Goal: Share content

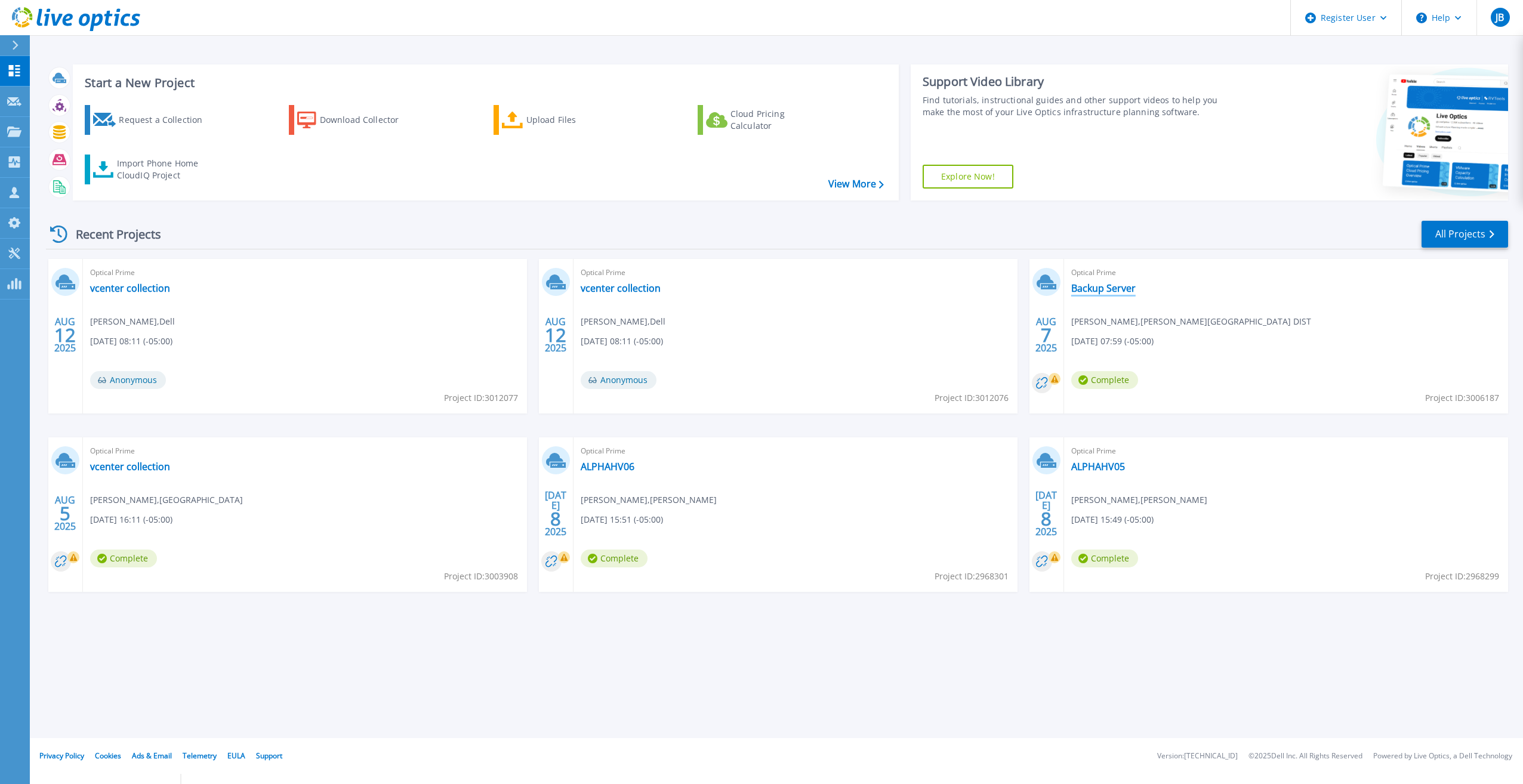
click at [1089, 289] on link "Backup Server" at bounding box center [1103, 288] width 65 height 12
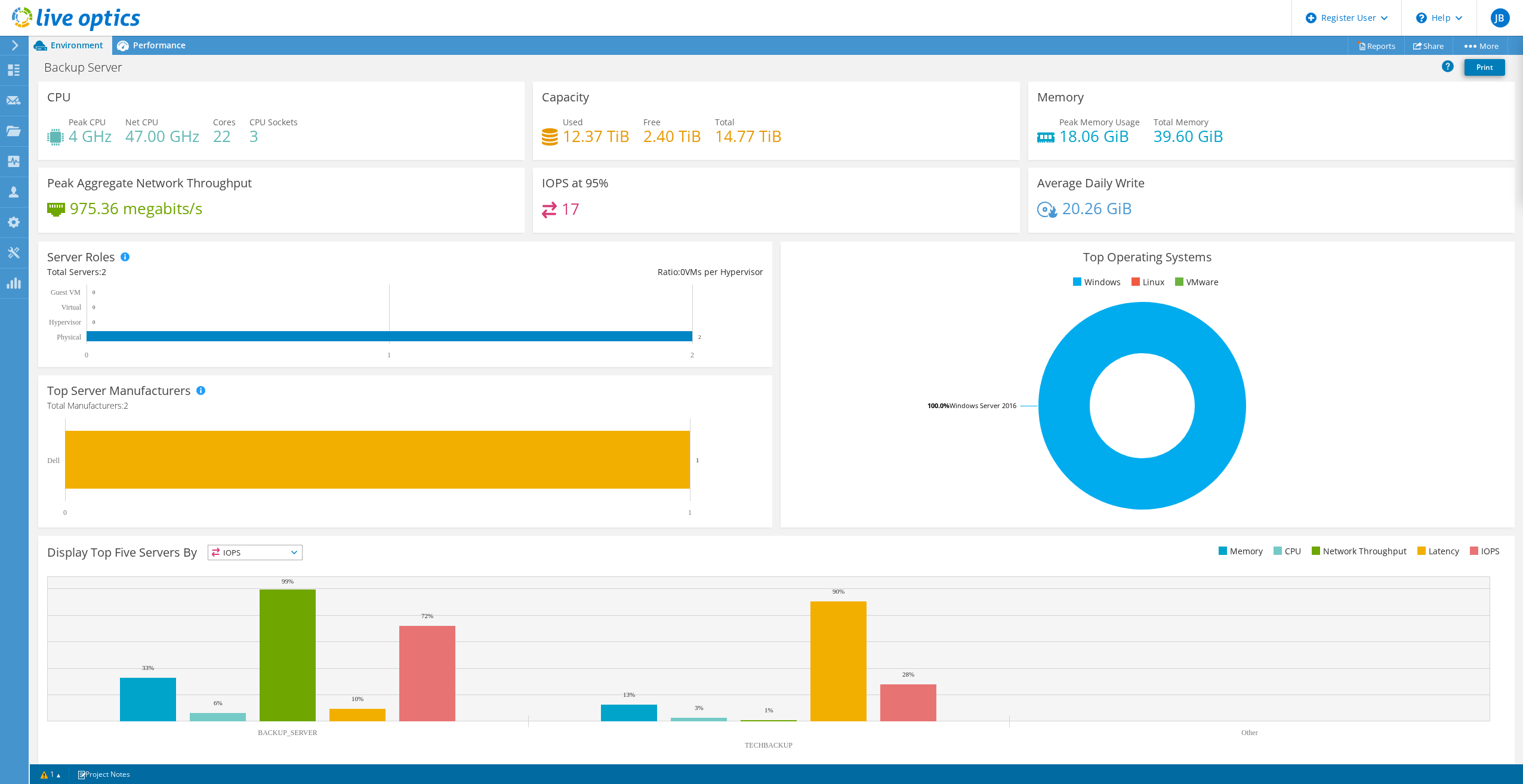
click at [669, 256] on div "Server Roles Physical Servers represent bare metal servers that were targets of…" at bounding box center [405, 304] width 734 height 126
click at [168, 41] on span "Performance" at bounding box center [159, 44] width 52 height 12
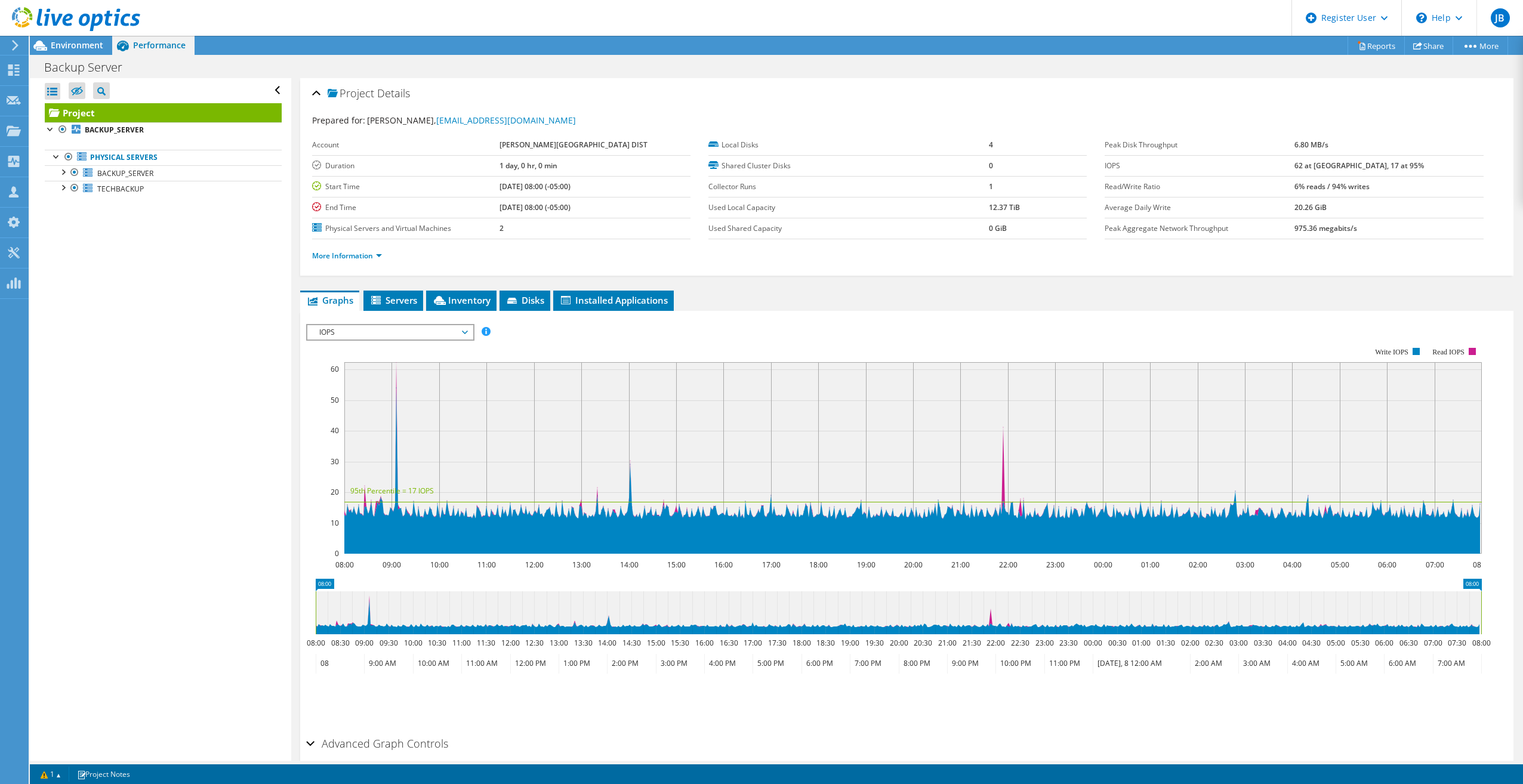
click at [183, 314] on div "Open All Close All Hide Excluded Nodes Project Tree Filter" at bounding box center [160, 419] width 261 height 683
click at [79, 46] on span "Environment" at bounding box center [76, 44] width 52 height 12
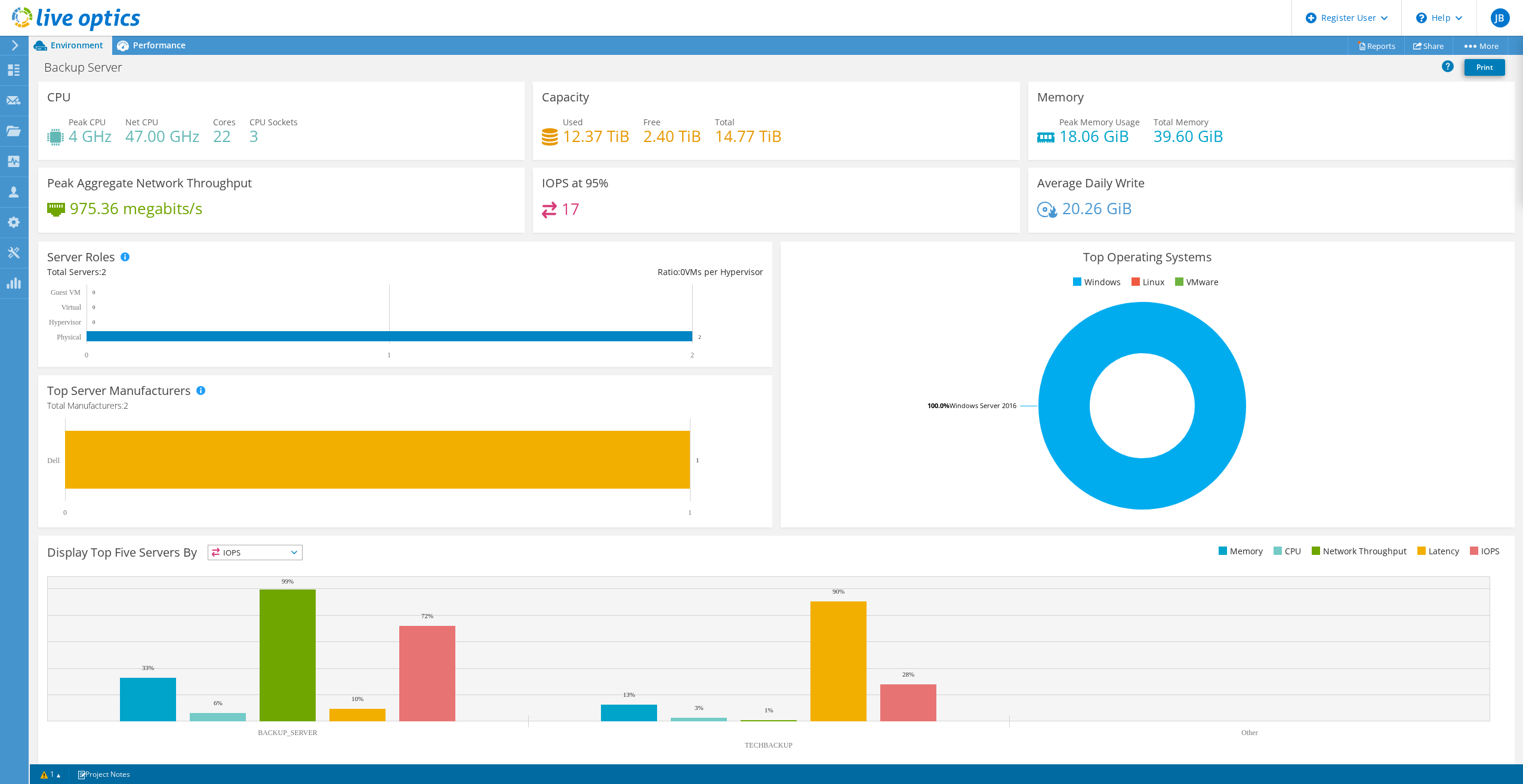
click at [609, 232] on div "IOPS at 95% 17" at bounding box center [776, 200] width 486 height 65
click at [1376, 50] on link "Reports" at bounding box center [1376, 46] width 57 height 19
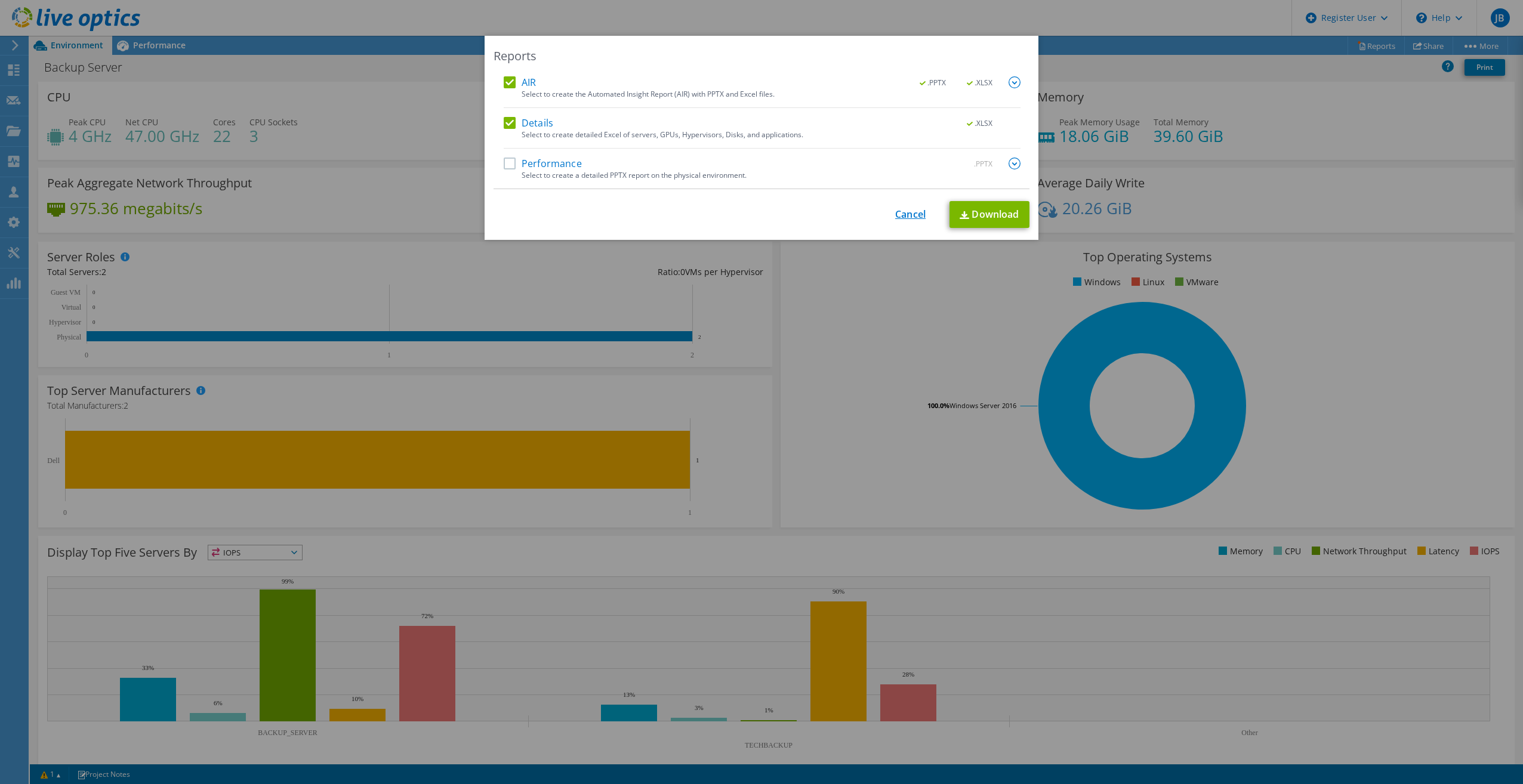
click at [909, 215] on link "Cancel" at bounding box center [911, 215] width 30 height 12
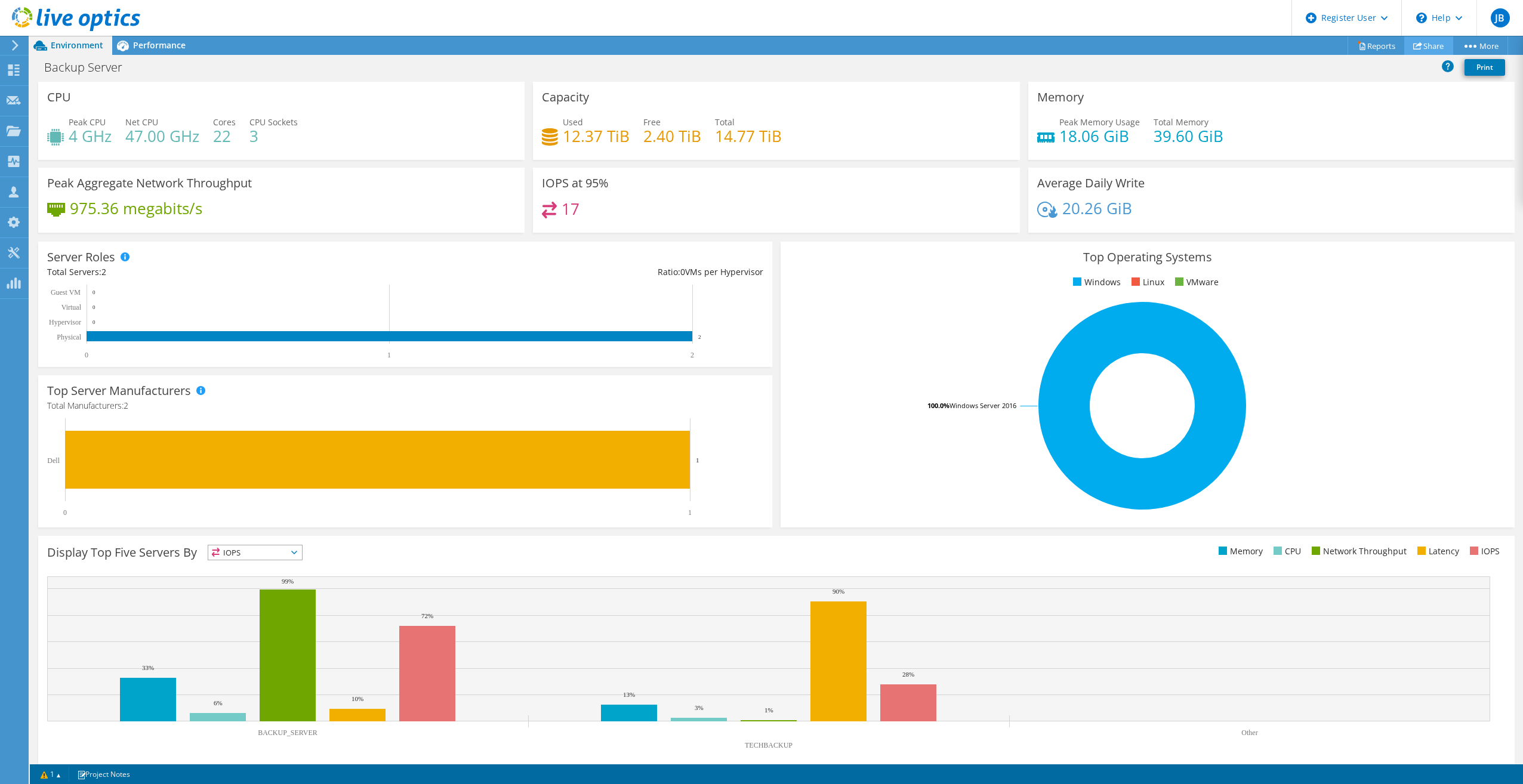
click at [1430, 43] on link "Share" at bounding box center [1429, 46] width 49 height 19
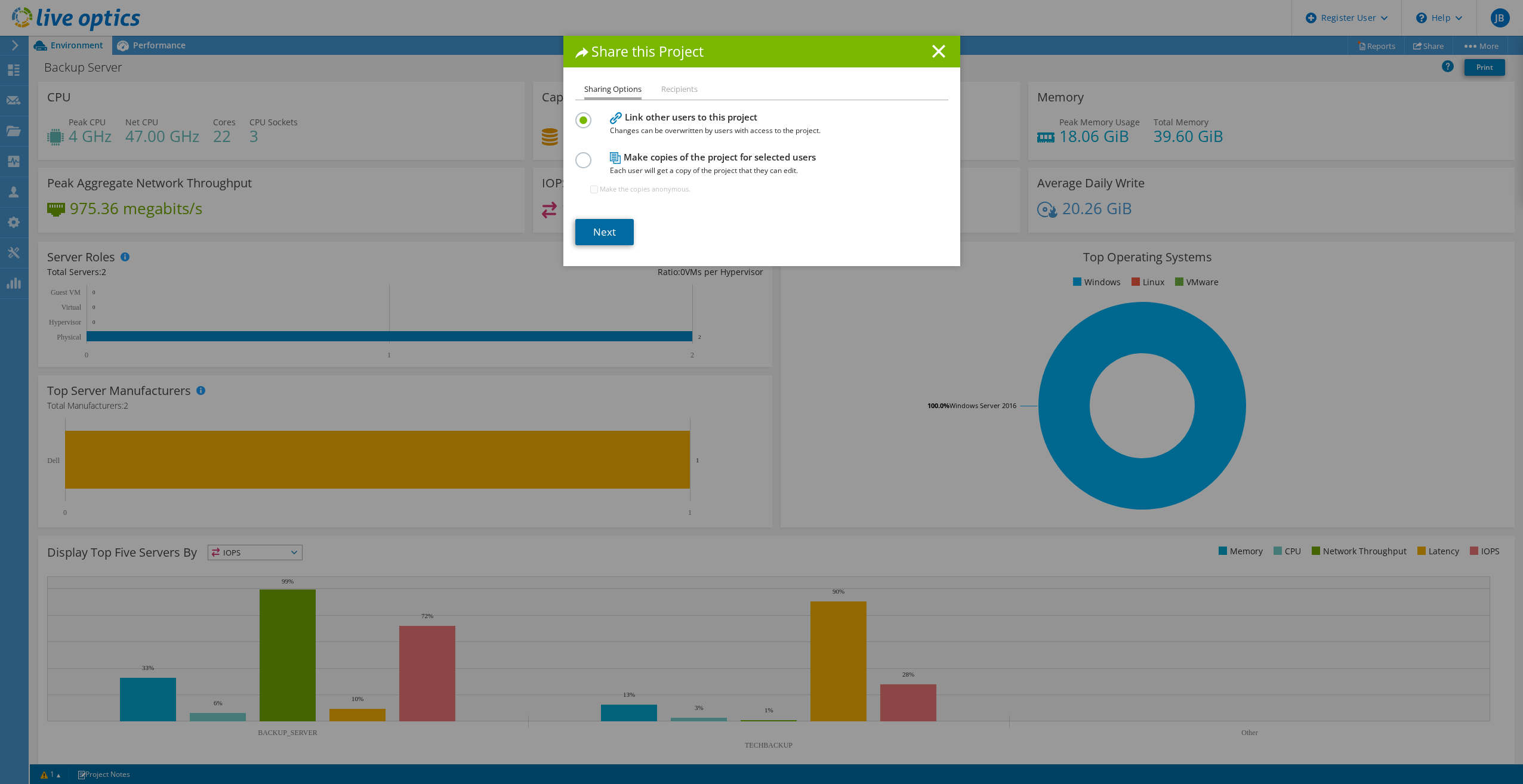
click at [602, 225] on link "Next" at bounding box center [604, 232] width 59 height 27
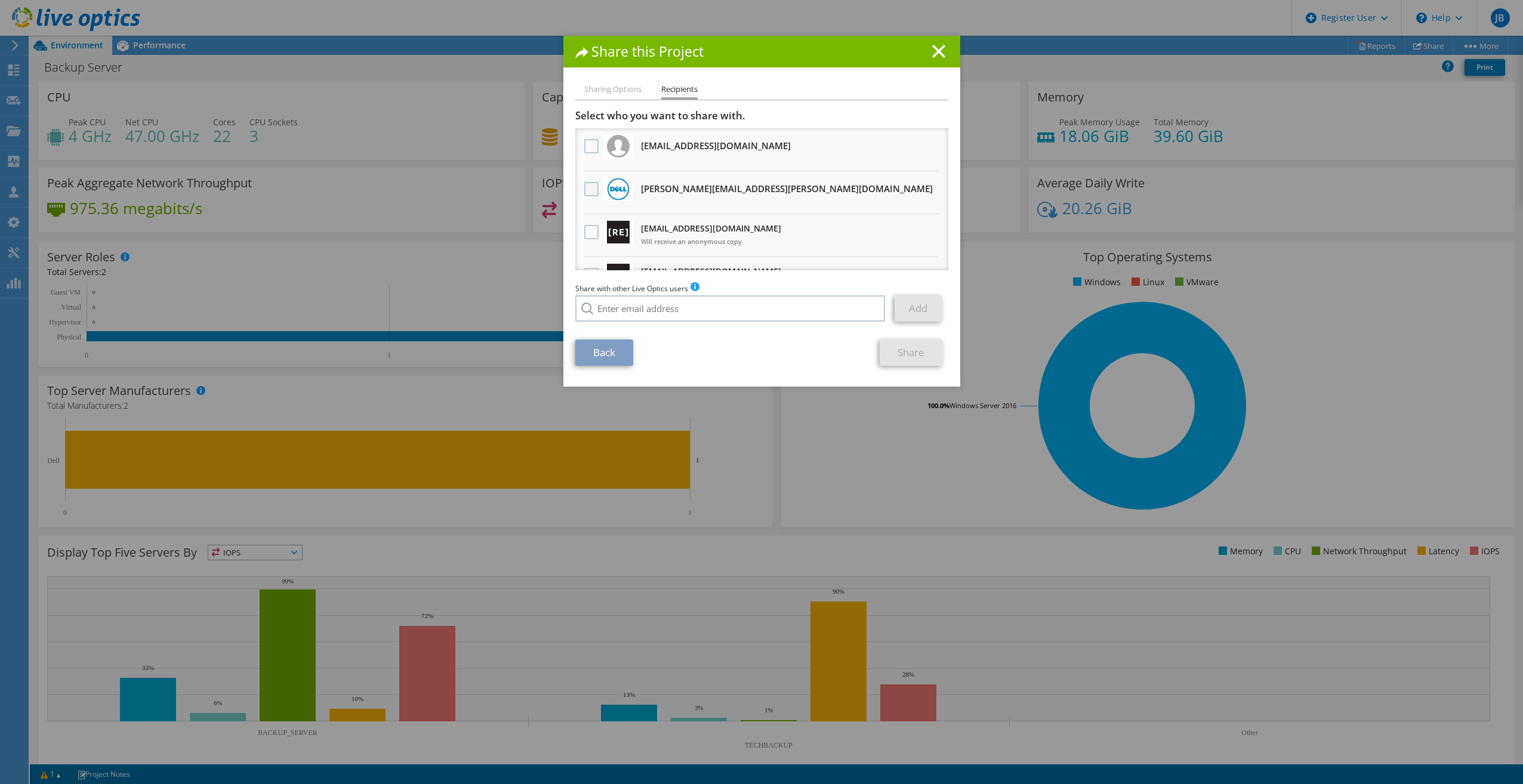
click at [591, 184] on label at bounding box center [593, 189] width 17 height 14
click at [0, 0] on input "checkbox" at bounding box center [0, 0] width 0 height 0
click at [898, 357] on link "Share" at bounding box center [911, 353] width 62 height 27
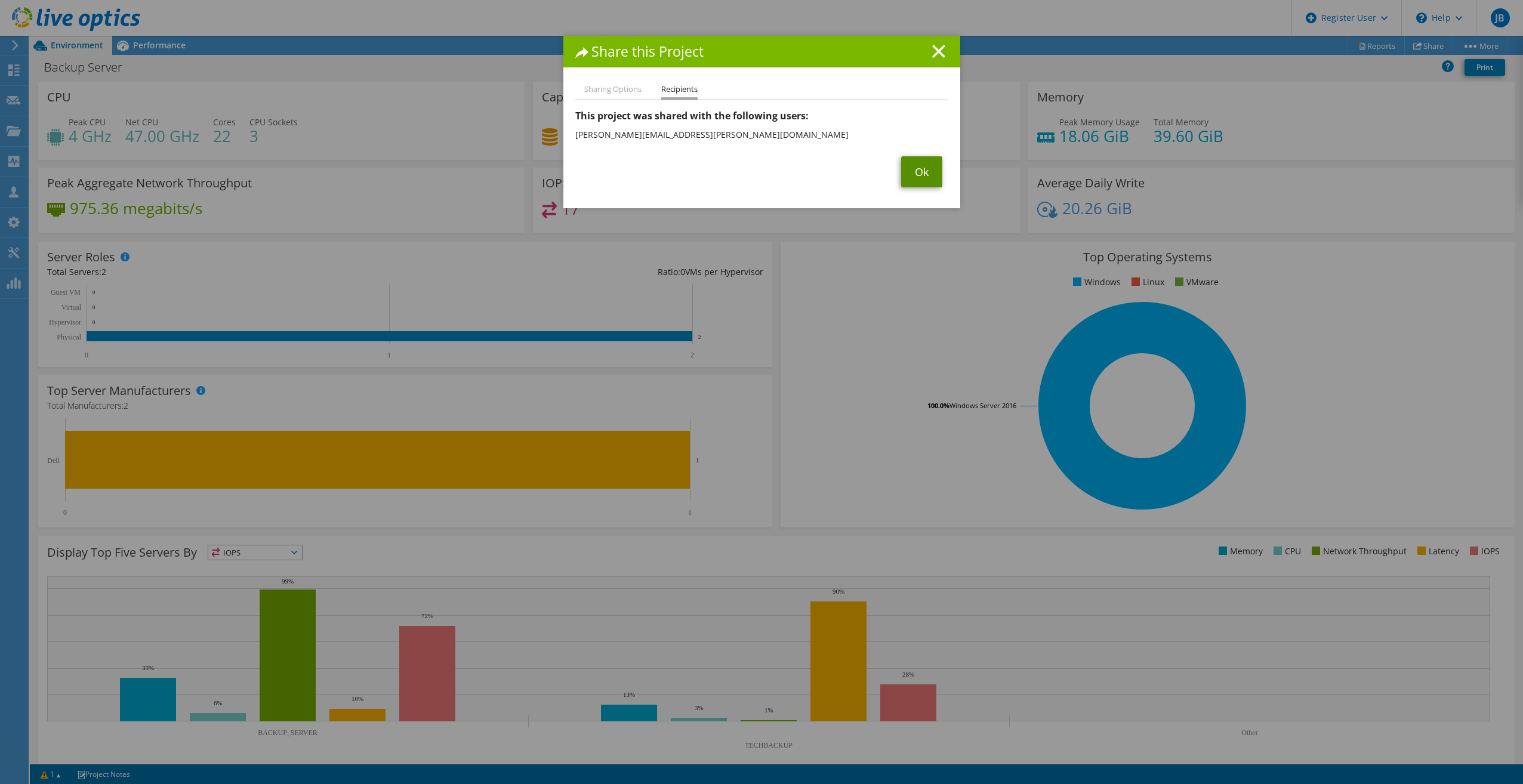
click at [911, 184] on link "Ok" at bounding box center [921, 172] width 41 height 31
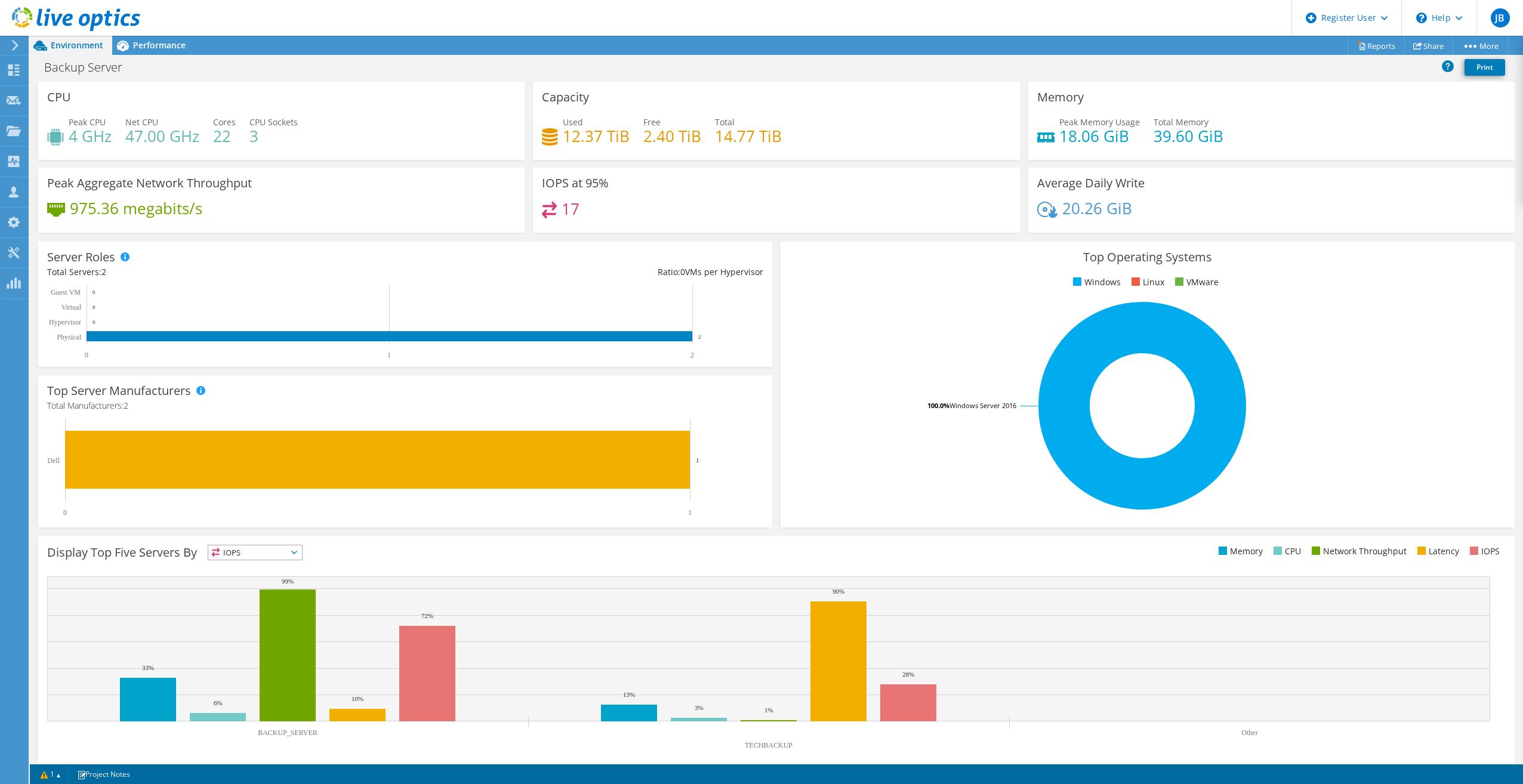
click at [720, 62] on div "Backup Server Print" at bounding box center [776, 67] width 1493 height 22
click at [793, 527] on div "Top Operating Systems Windows Linux VMware 100.0% Windows Server 2016" at bounding box center [1148, 385] width 734 height 286
click at [768, 522] on div "Top Server Manufacturers Manufacturers are shown for physical servers and hyper…" at bounding box center [405, 451] width 734 height 152
click at [766, 532] on div "This graph will display once collector runs have completed Display Top Five Ser…" at bounding box center [776, 652] width 1485 height 241
click at [777, 532] on div "This graph will display once collector runs have completed Display Top Five Ser…" at bounding box center [776, 652] width 1485 height 241
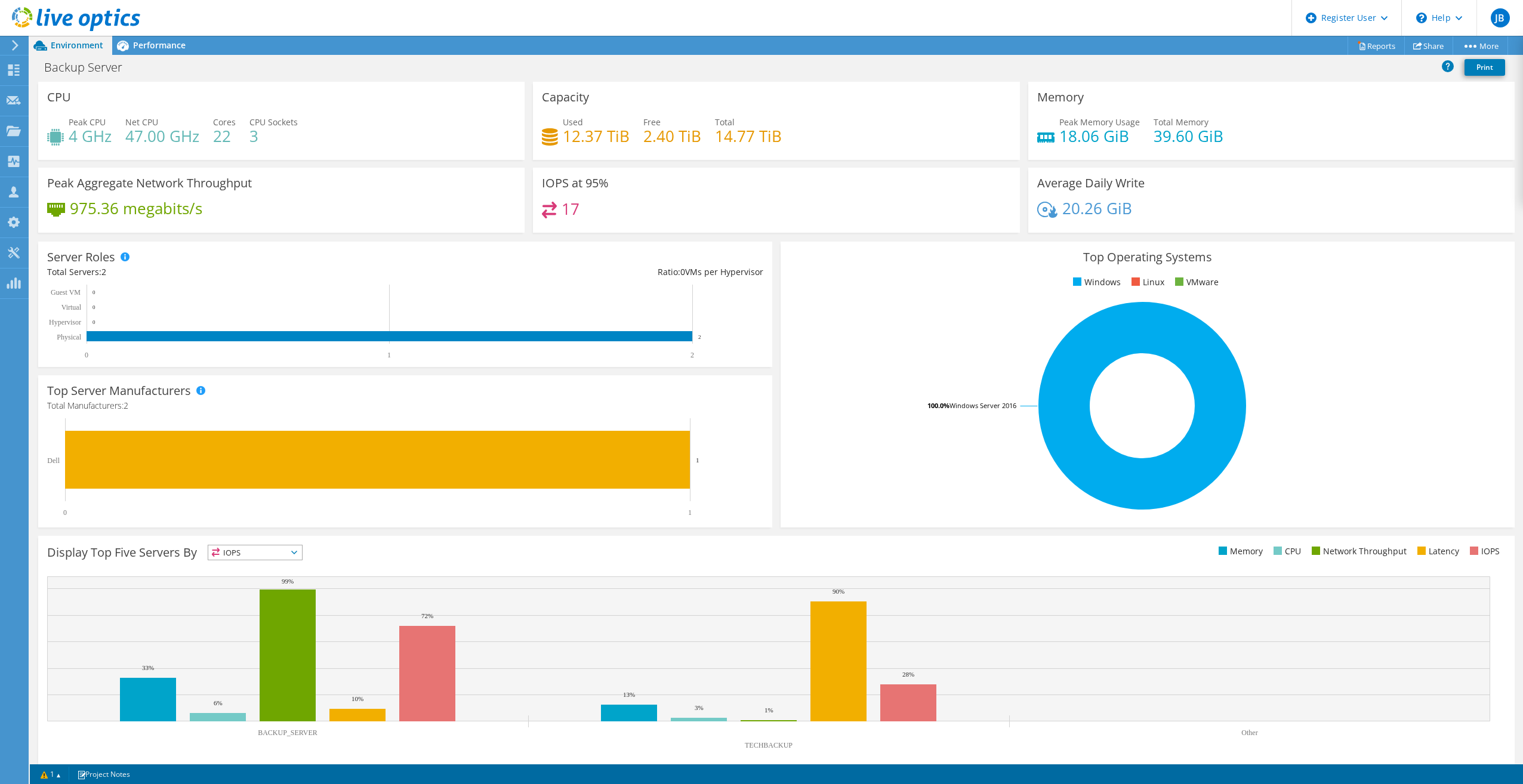
click at [766, 527] on div "Top Server Manufacturers Manufacturers are shown for physical servers and hyper…" at bounding box center [406, 452] width 743 height 161
click at [781, 527] on div "Top Operating Systems Windows Linux VMware 100.0% Windows Server 2016" at bounding box center [1148, 385] width 734 height 286
click at [776, 534] on div "This graph will display once collector runs have completed Display Top Five Ser…" at bounding box center [776, 652] width 1485 height 241
click at [766, 534] on div "This graph will display once collector runs have completed Display Top Five Ser…" at bounding box center [776, 652] width 1485 height 241
click at [766, 527] on div "Top Server Manufacturers Manufacturers are shown for physical servers and hyper…" at bounding box center [406, 452] width 743 height 161
